Goal: Entertainment & Leisure: Consume media (video, audio)

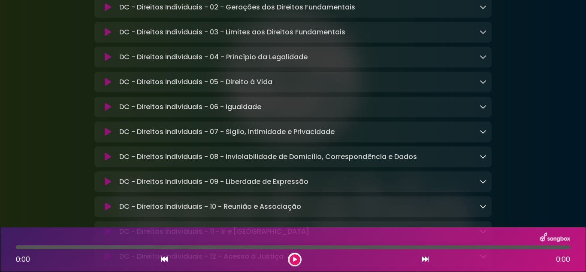
scroll to position [113, 0]
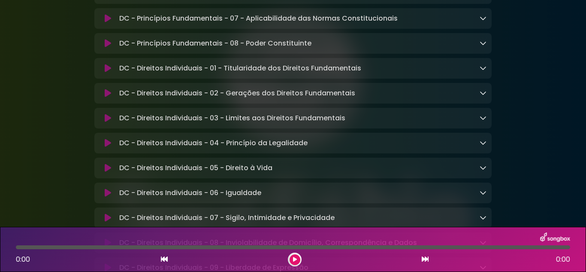
click at [0, 0] on div "Name" at bounding box center [0, 0] width 0 height 0
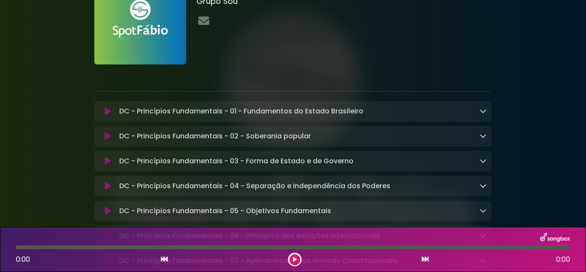
scroll to position [0, 0]
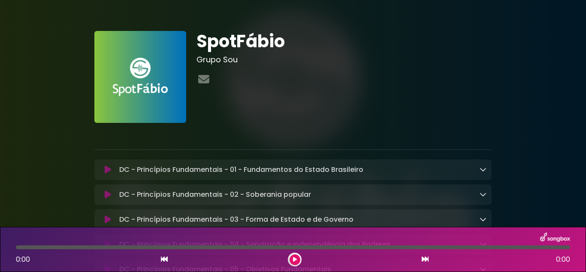
click at [175, 130] on p at bounding box center [292, 135] width 397 height 10
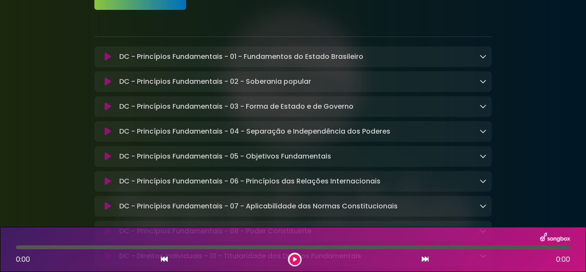
scroll to position [257, 0]
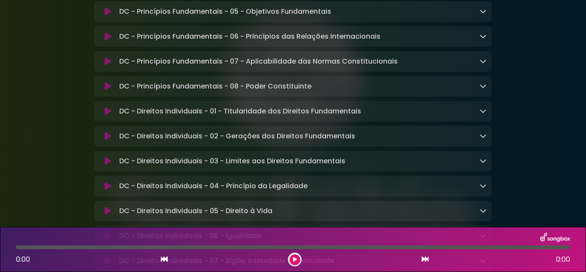
click at [0, 0] on input "**********" at bounding box center [0, 0] width 0 height 0
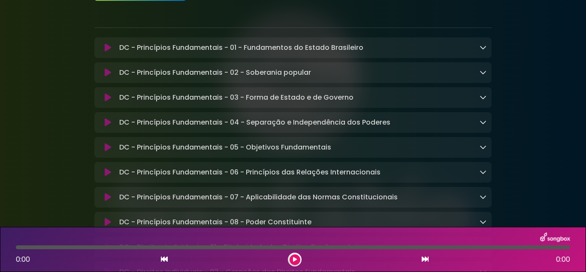
scroll to position [40, 0]
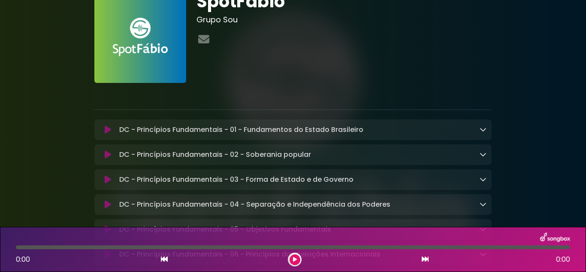
click at [105, 125] on icon at bounding box center [108, 129] width 6 height 9
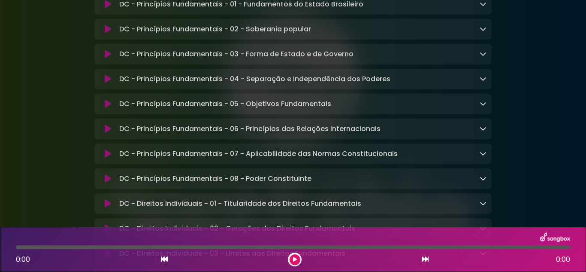
scroll to position [169, 0]
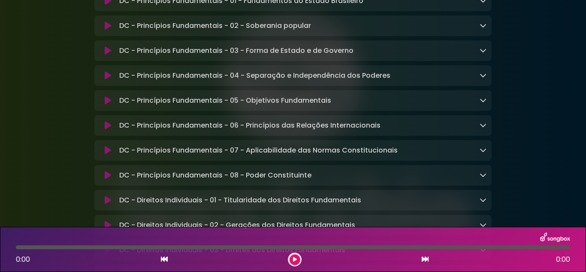
click at [293, 257] on icon at bounding box center [295, 259] width 4 height 5
click at [161, 255] on icon at bounding box center [164, 258] width 7 height 7
click at [0, 0] on input "**********" at bounding box center [0, 0] width 0 height 0
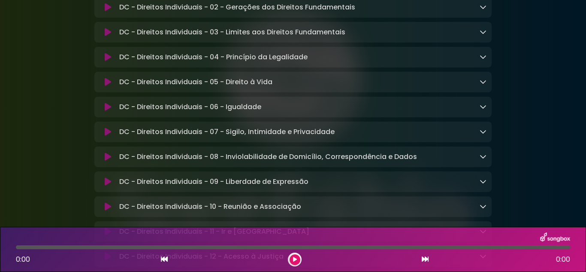
scroll to position [113, 0]
click at [293, 257] on icon at bounding box center [295, 259] width 4 height 5
click at [290, 254] on button at bounding box center [295, 259] width 11 height 11
click at [293, 257] on icon at bounding box center [295, 259] width 4 height 5
click at [290, 254] on button at bounding box center [295, 259] width 11 height 11
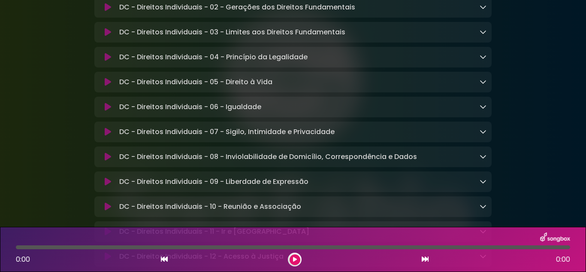
click at [290, 254] on button at bounding box center [295, 259] width 11 height 11
click at [38, 232] on div at bounding box center [293, 237] width 564 height 11
click at [293, 257] on icon at bounding box center [295, 259] width 4 height 5
click at [290, 254] on button at bounding box center [295, 259] width 11 height 11
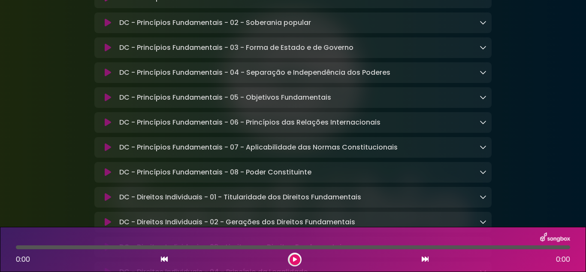
click at [293, 257] on icon at bounding box center [295, 259] width 4 height 5
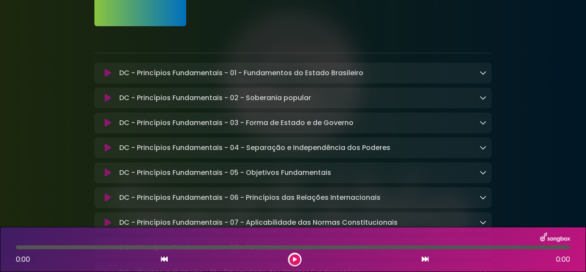
scroll to position [86, 0]
